Goal: Task Accomplishment & Management: Use online tool/utility

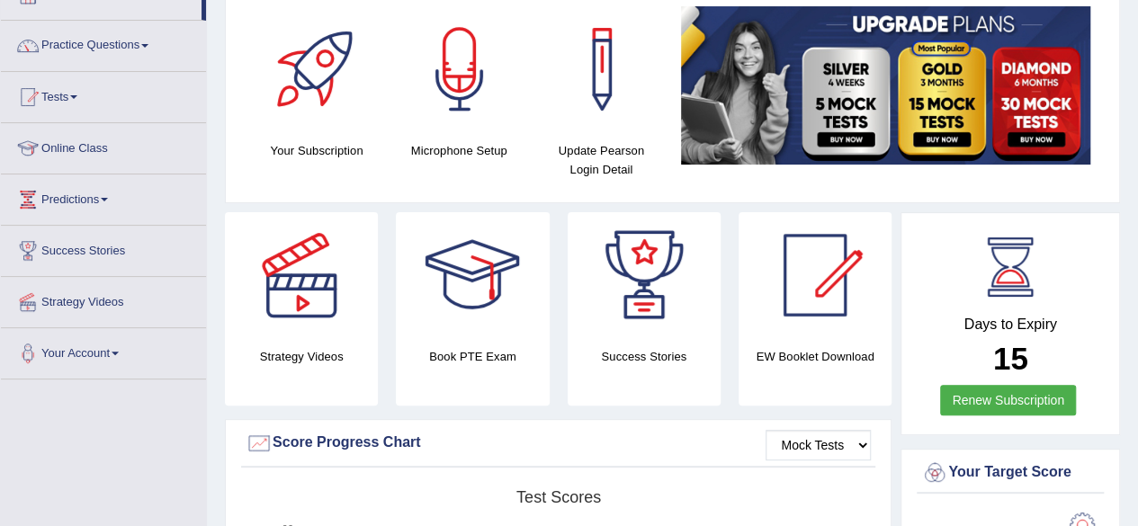
scroll to position [124, 0]
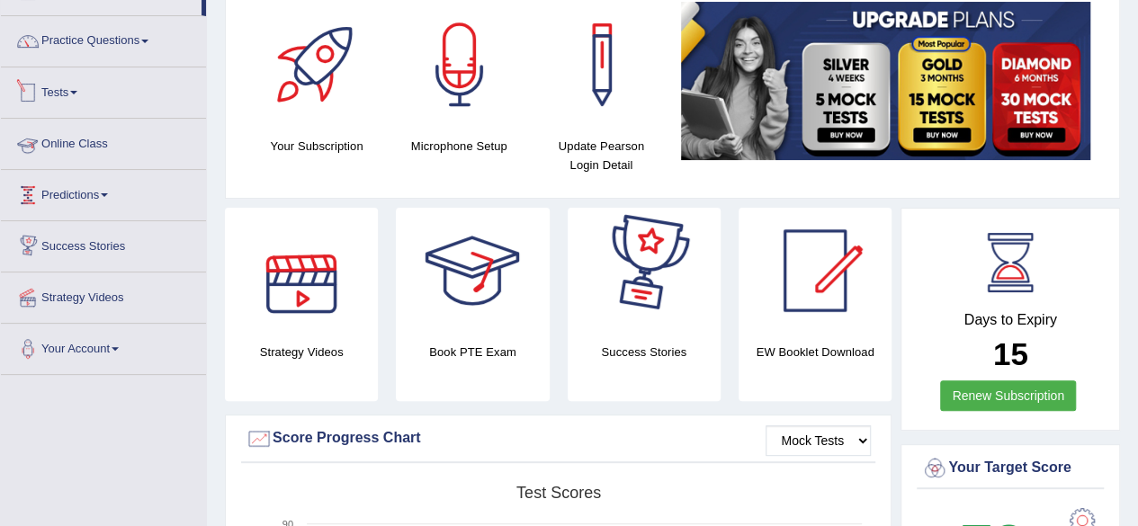
click at [86, 98] on link "Tests" at bounding box center [103, 89] width 205 height 45
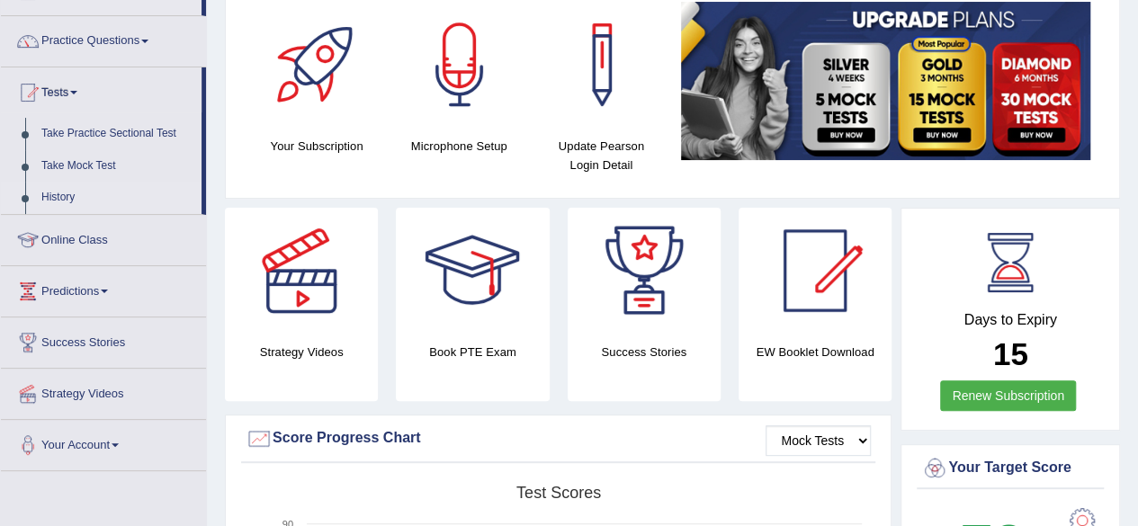
click at [61, 195] on link "History" at bounding box center [117, 198] width 168 height 32
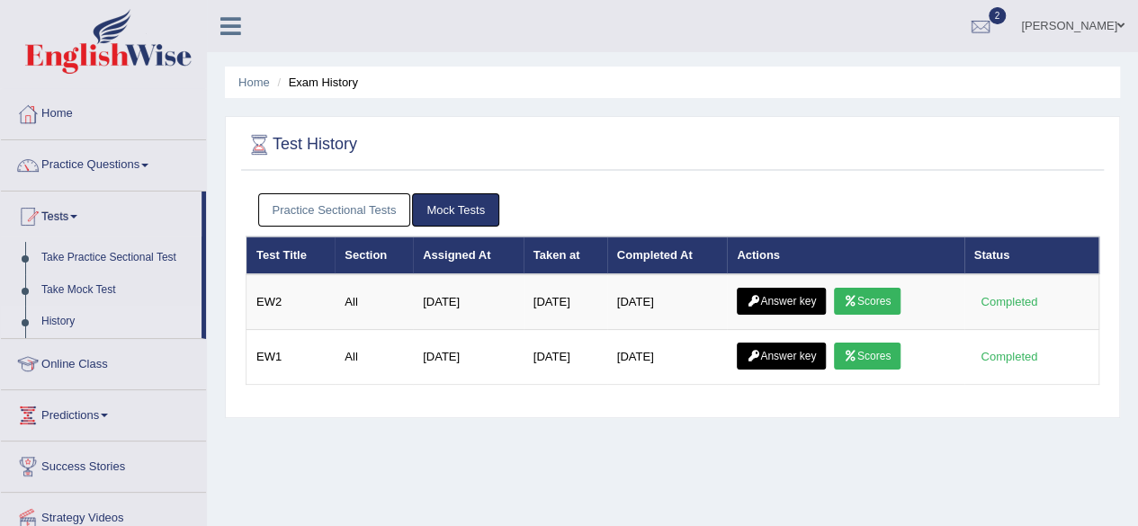
click at [368, 201] on link "Practice Sectional Tests" at bounding box center [334, 209] width 153 height 33
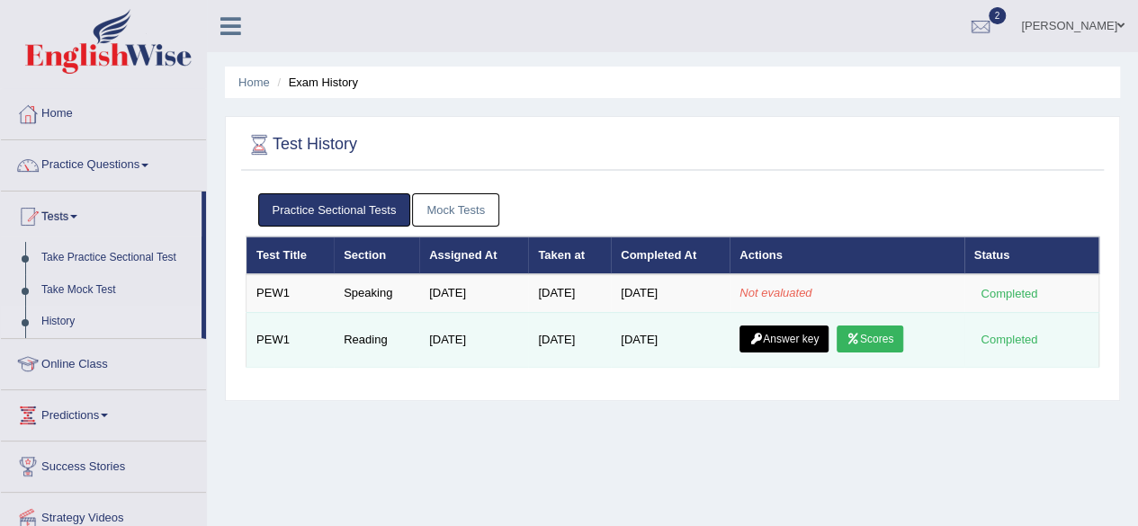
click at [865, 343] on link "Scores" at bounding box center [869, 339] width 67 height 27
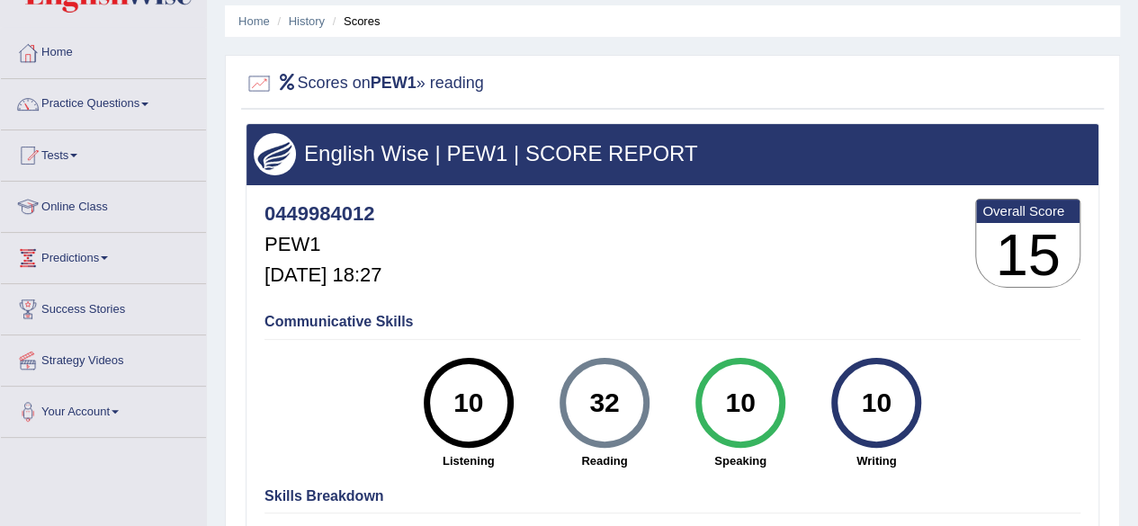
scroll to position [60, 0]
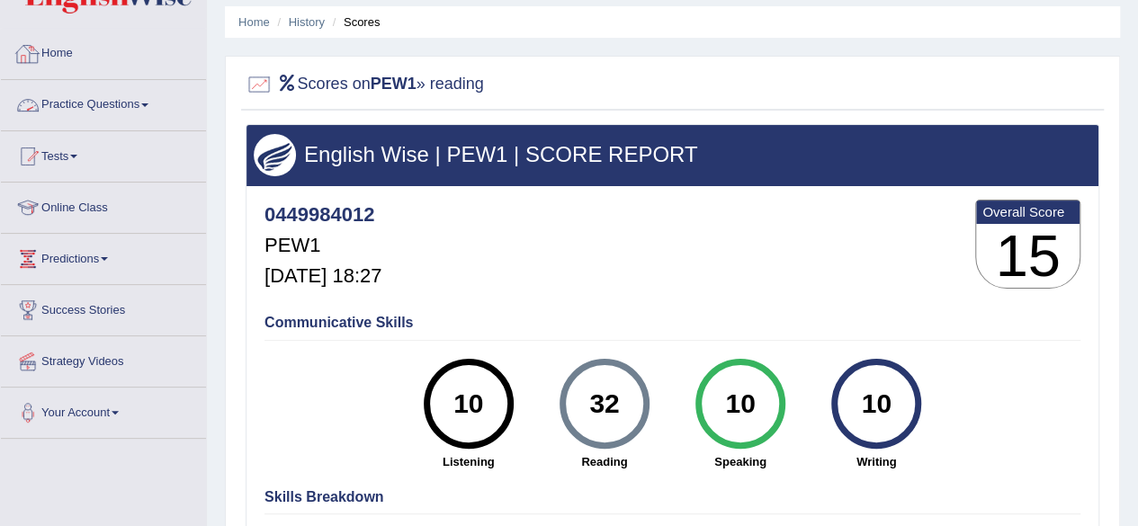
click at [147, 109] on link "Practice Questions" at bounding box center [103, 102] width 205 height 45
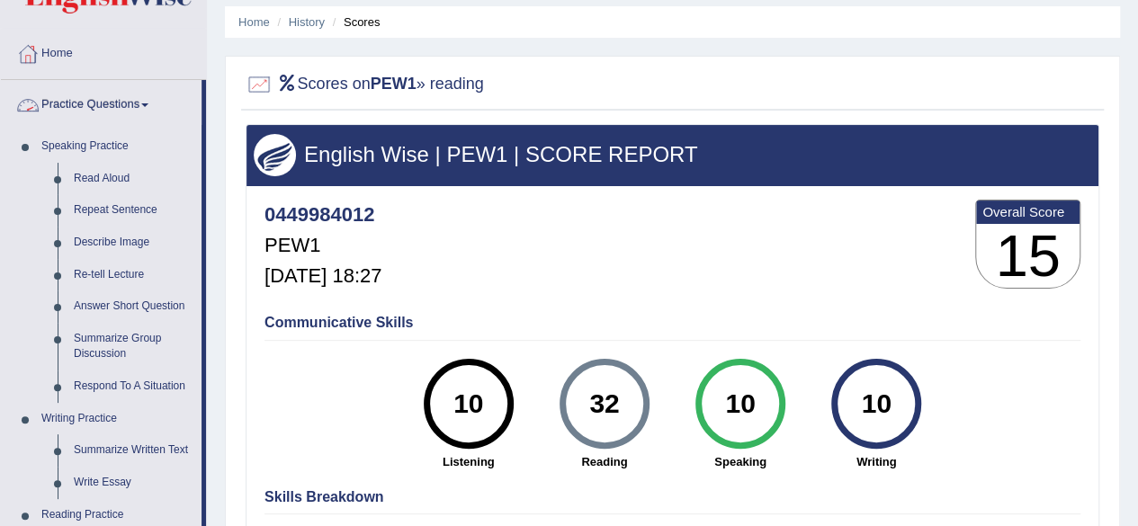
click at [153, 102] on link "Practice Questions" at bounding box center [101, 102] width 201 height 45
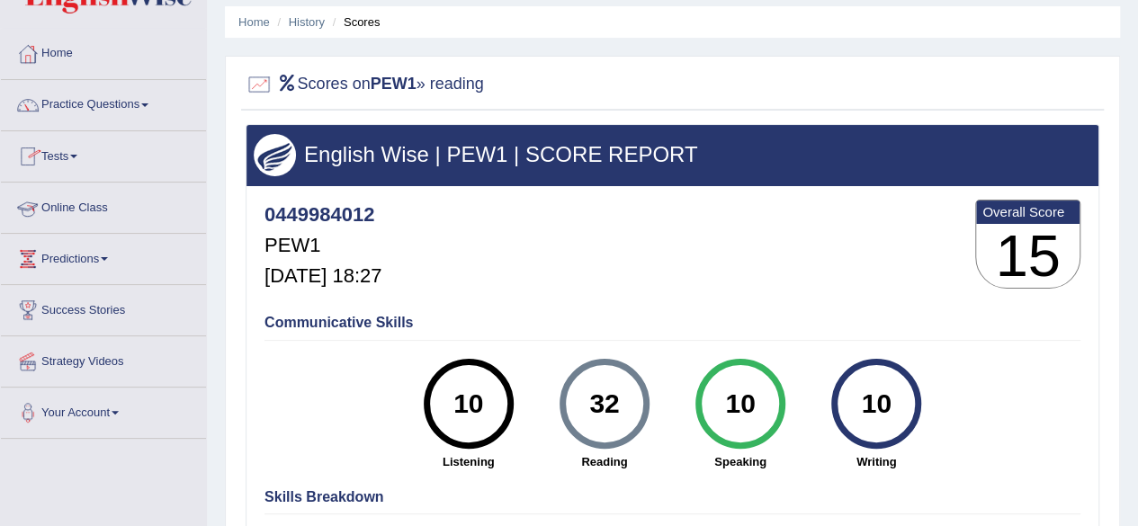
click at [110, 201] on link "Online Class" at bounding box center [103, 205] width 205 height 45
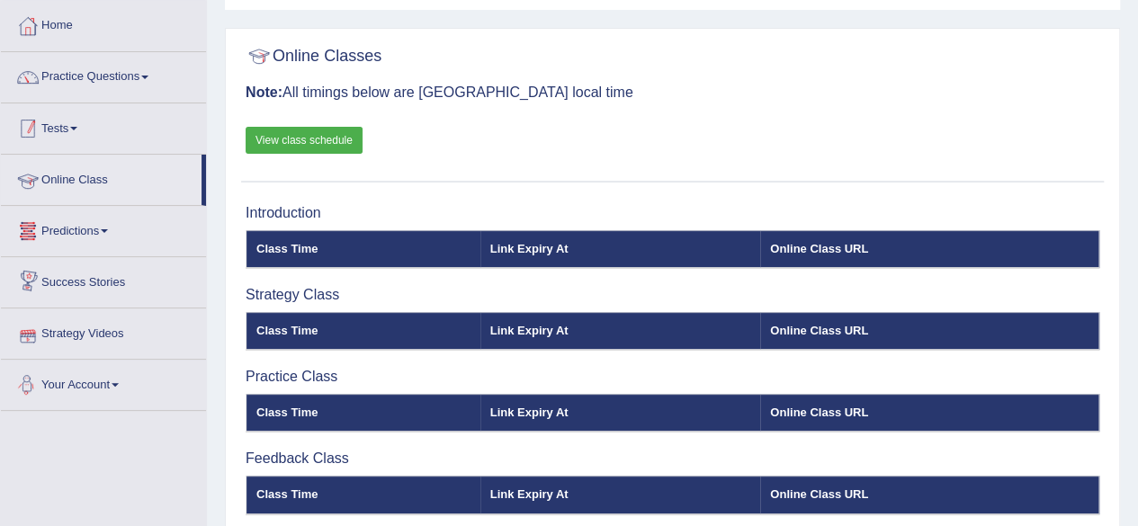
scroll to position [87, 0]
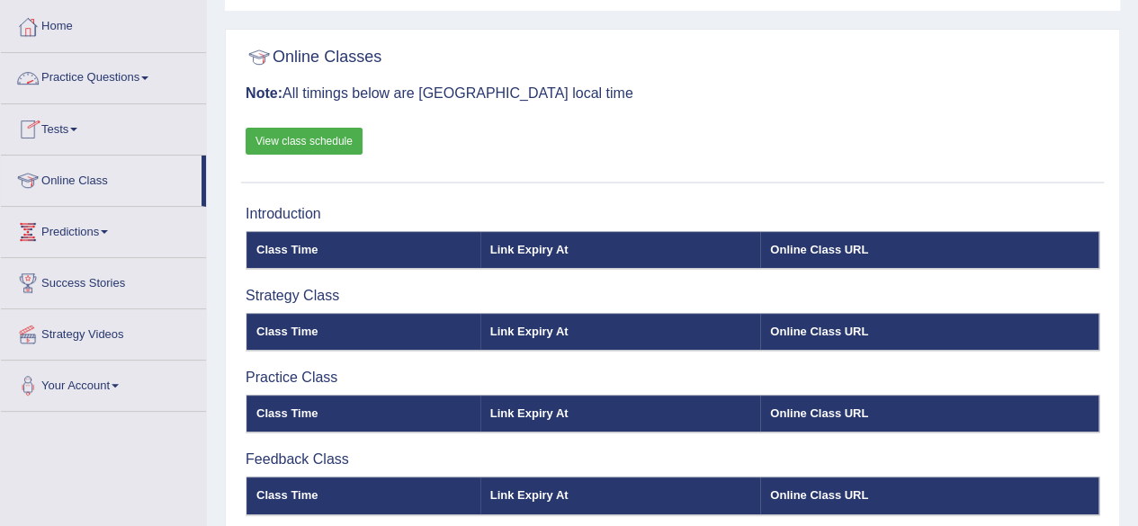
click at [148, 71] on link "Practice Questions" at bounding box center [103, 75] width 205 height 45
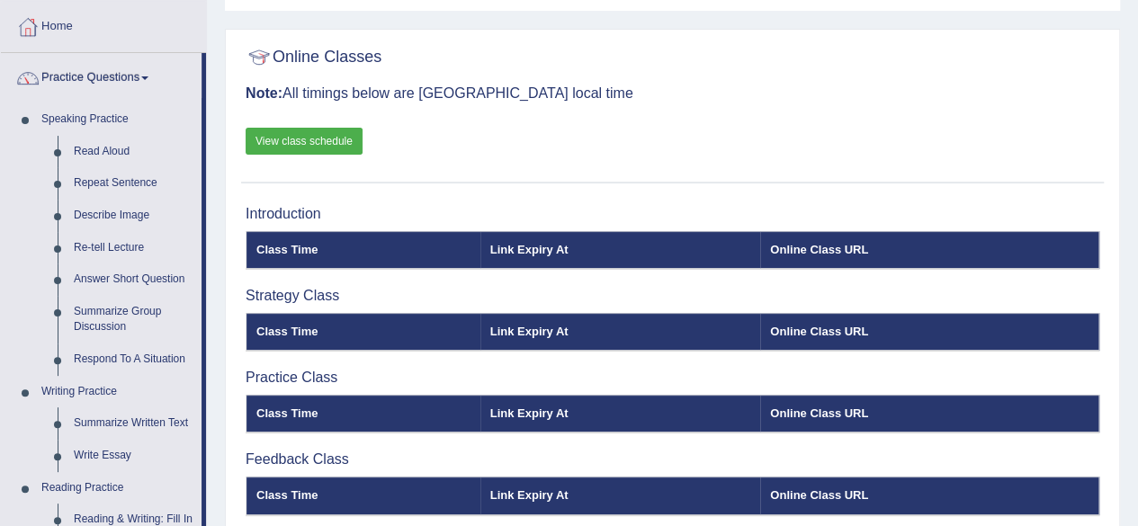
click at [148, 71] on link "Practice Questions" at bounding box center [101, 75] width 201 height 45
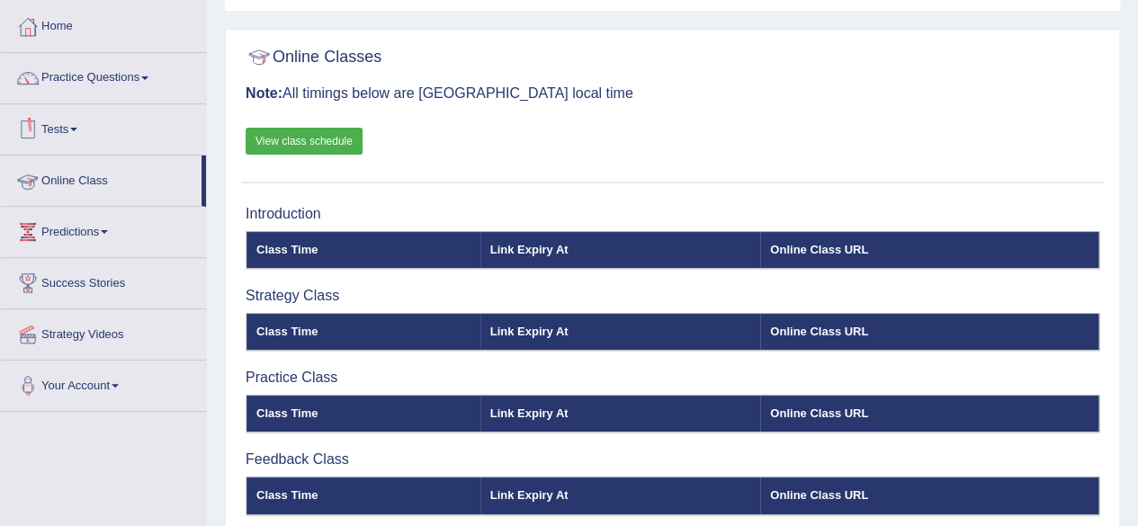
click at [88, 124] on link "Tests" at bounding box center [103, 126] width 205 height 45
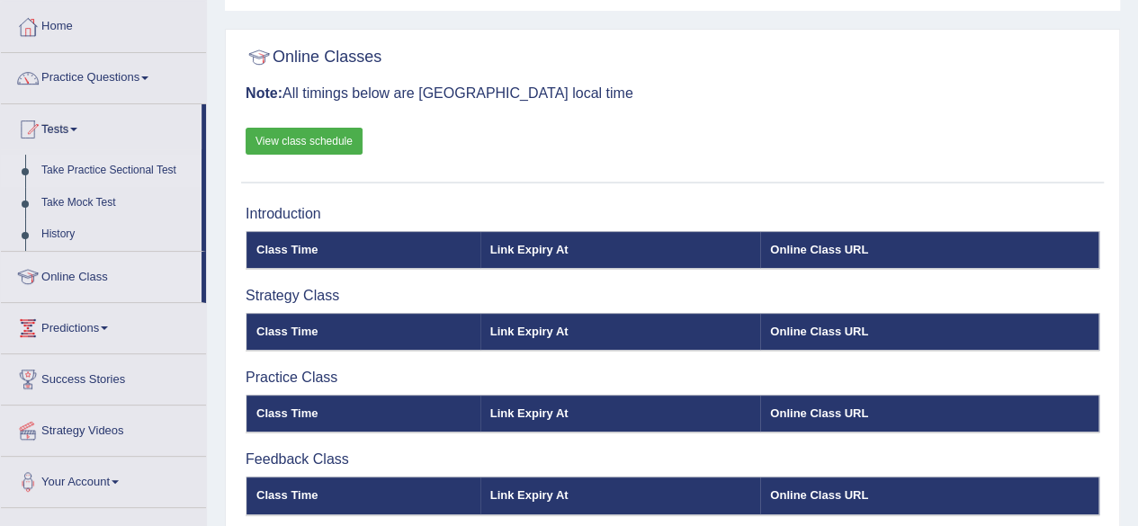
click at [83, 171] on link "Take Practice Sectional Test" at bounding box center [117, 171] width 168 height 32
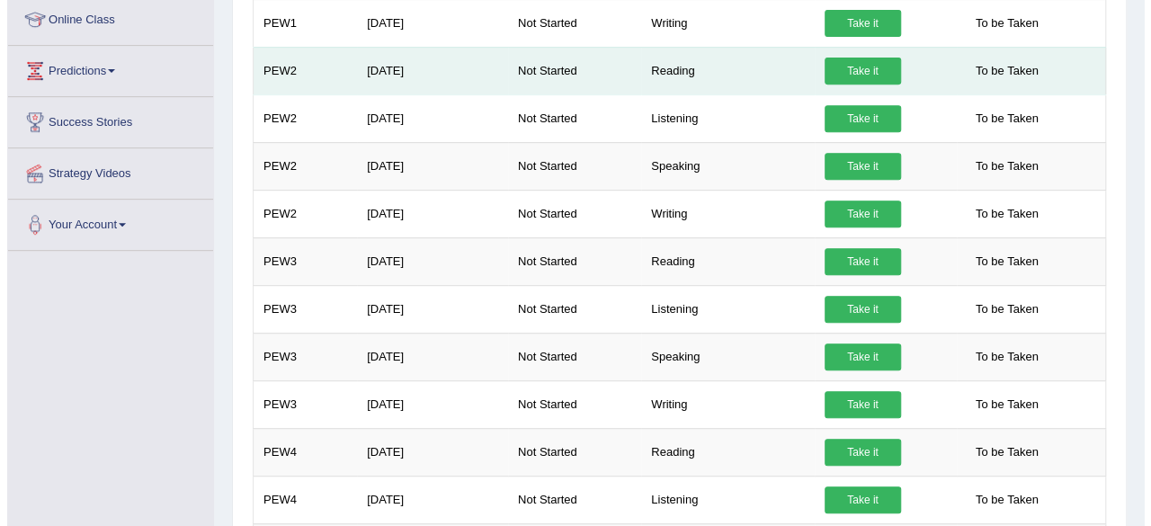
scroll to position [271, 0]
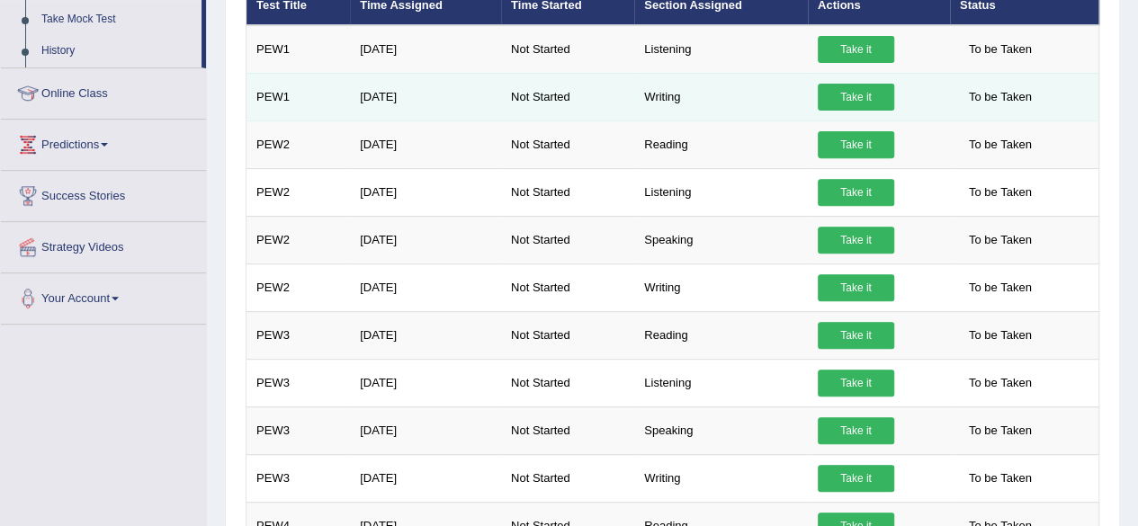
click at [849, 87] on link "Take it" at bounding box center [855, 97] width 76 height 27
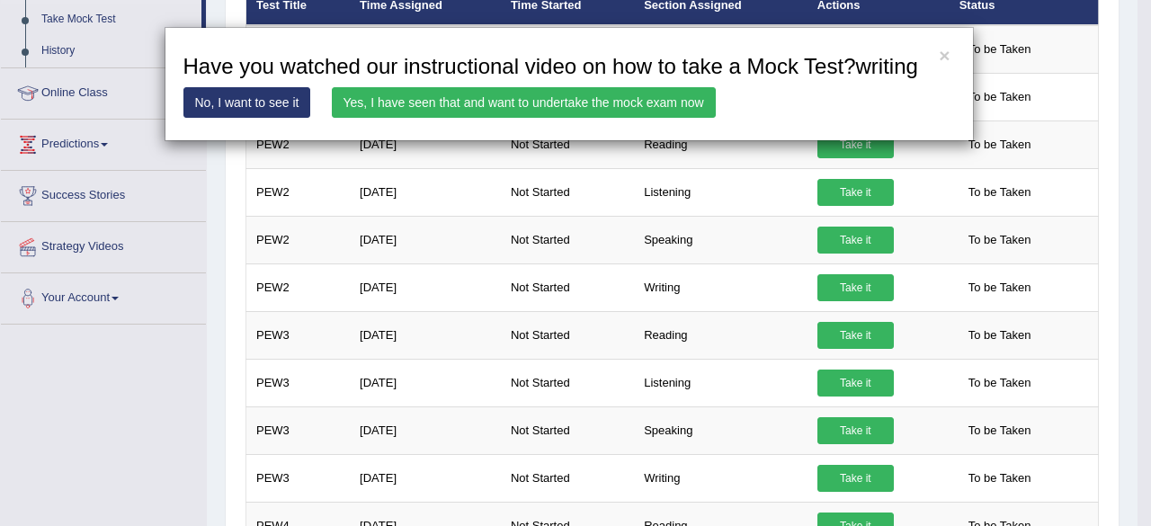
click at [641, 102] on link "Yes, I have seen that and want to undertake the mock exam now" at bounding box center [524, 102] width 384 height 31
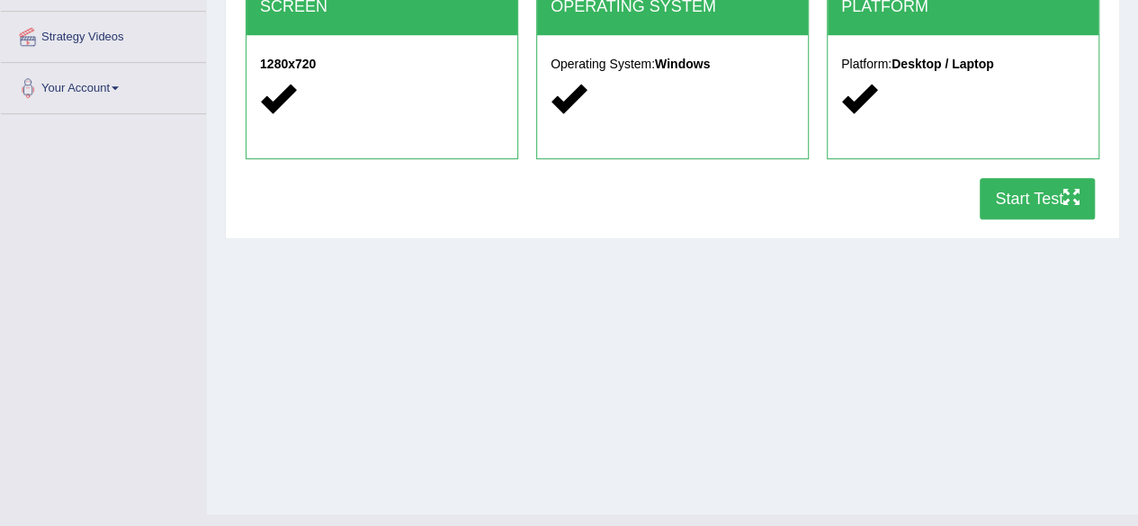
scroll to position [386, 0]
click at [1007, 193] on button "Start Test" at bounding box center [1036, 197] width 115 height 41
